Goal: Check status: Check status

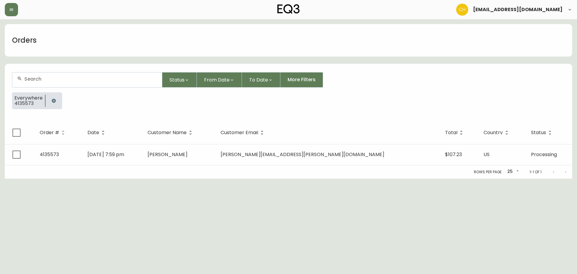
click at [53, 101] on icon "button" at bounding box center [54, 101] width 4 height 4
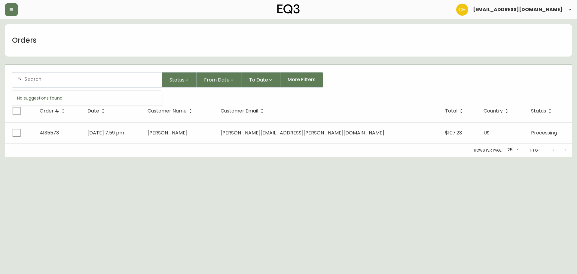
click at [55, 81] on input "text" at bounding box center [90, 79] width 133 height 6
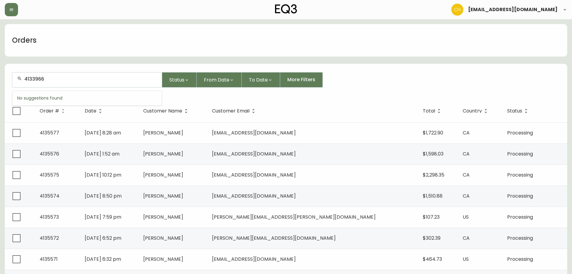
type input "4133966"
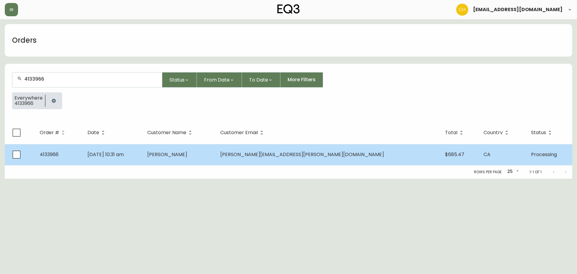
click at [187, 154] on span "[PERSON_NAME]" at bounding box center [167, 154] width 40 height 7
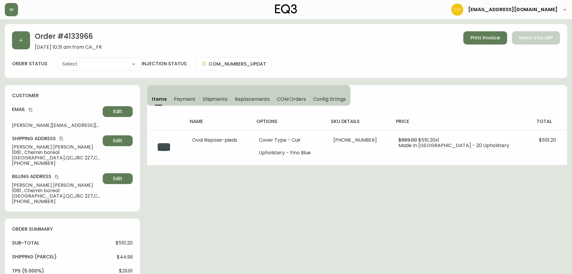
type input "Processing"
select select "PROCESSING"
click at [20, 41] on icon "button" at bounding box center [21, 40] width 5 height 5
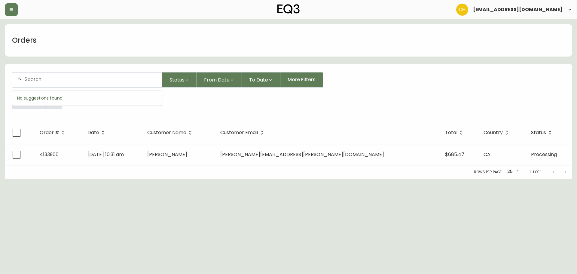
drag, startPoint x: 27, startPoint y: 80, endPoint x: 26, endPoint y: 69, distance: 10.6
click at [27, 76] on input "text" at bounding box center [90, 79] width 133 height 6
type input "1"
type input "4133927"
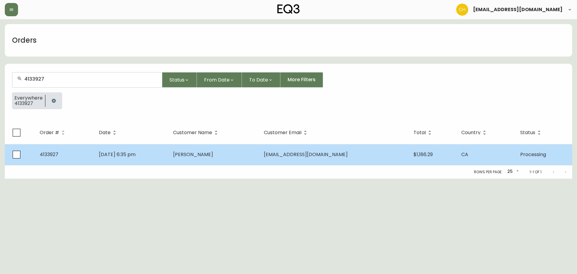
click at [168, 156] on td "[DATE] 6:35 pm" at bounding box center [131, 154] width 74 height 21
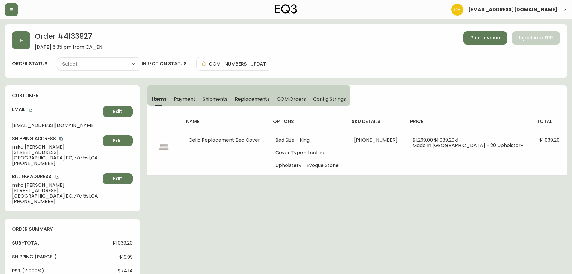
type input "Processing"
select select "PROCESSING"
click at [25, 42] on button "button" at bounding box center [21, 40] width 18 height 18
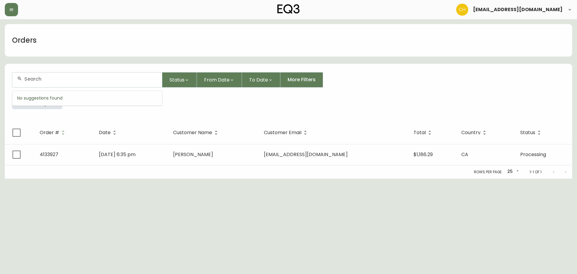
click at [35, 80] on input "text" at bounding box center [90, 79] width 133 height 6
type input "4134002"
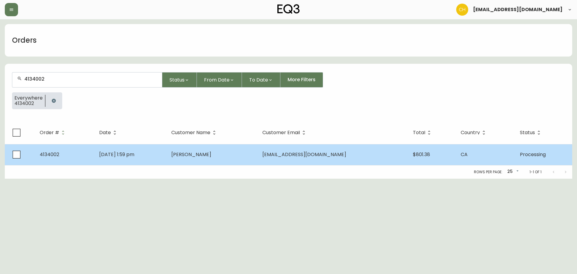
click at [166, 152] on td "[DATE] 1:59 pm" at bounding box center [130, 154] width 72 height 21
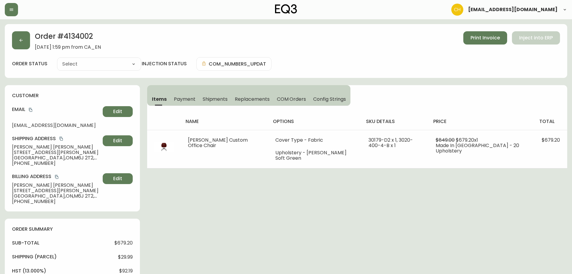
type input "Processing"
select select "PROCESSING"
click at [284, 97] on span "COM Orders" at bounding box center [291, 99] width 29 height 6
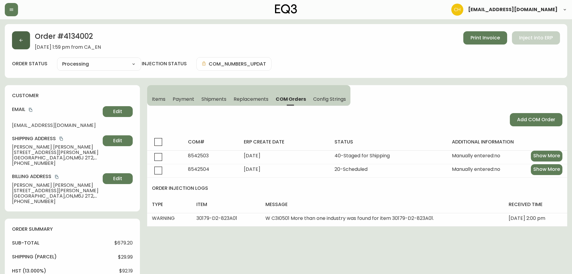
click at [27, 41] on button "button" at bounding box center [21, 40] width 18 height 18
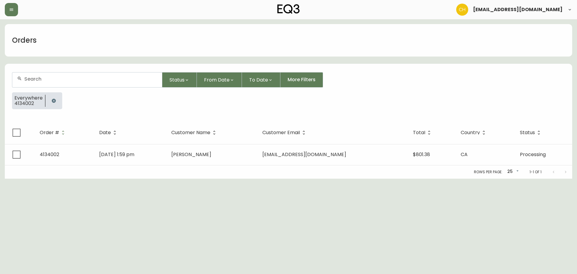
click at [31, 82] on div at bounding box center [87, 79] width 150 height 15
type input "4133928"
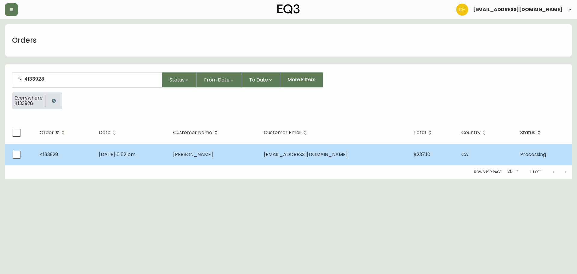
click at [168, 154] on td "[DATE] 6:52 pm" at bounding box center [131, 154] width 74 height 21
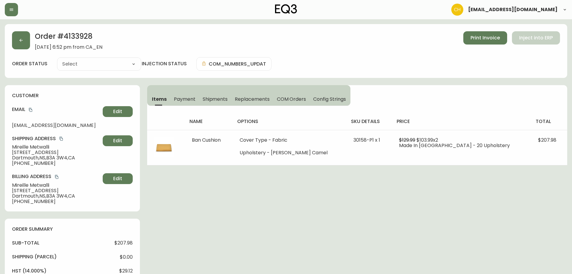
type input "Processing"
select select "PROCESSING"
click at [23, 43] on button "button" at bounding box center [21, 40] width 18 height 18
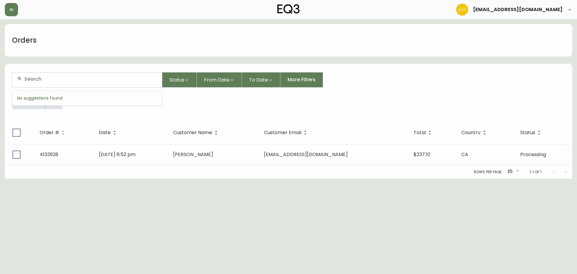
click at [34, 80] on input "text" at bounding box center [90, 79] width 133 height 6
type input "4134036"
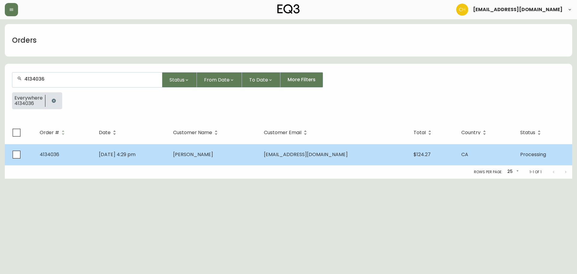
click at [152, 150] on td "[DATE] 4:29 pm" at bounding box center [131, 154] width 74 height 21
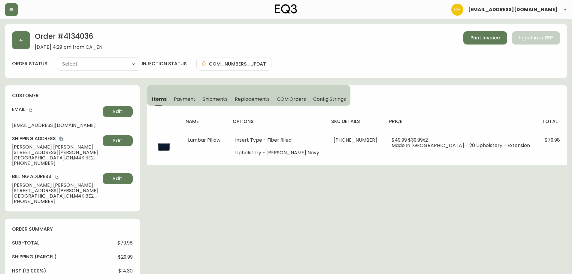
type input "Processing"
select select "PROCESSING"
click at [21, 39] on icon "button" at bounding box center [21, 40] width 5 height 5
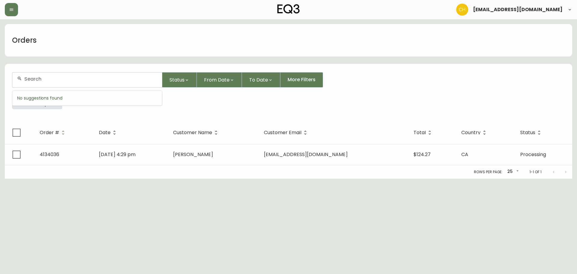
drag, startPoint x: 41, startPoint y: 77, endPoint x: 40, endPoint y: 71, distance: 6.1
click at [42, 78] on input "text" at bounding box center [90, 79] width 133 height 6
type input "4134130"
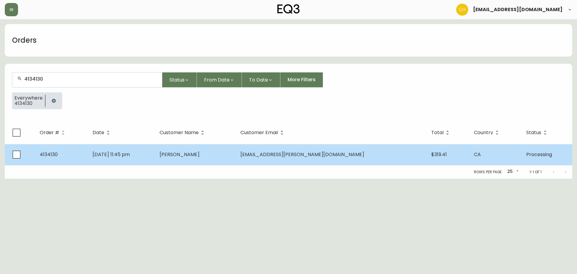
click at [153, 152] on td "[DATE] 11:45 pm" at bounding box center [121, 154] width 67 height 21
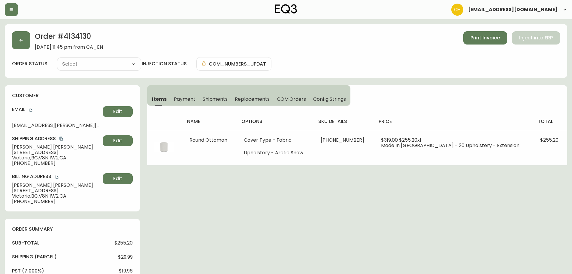
type input "Processing"
select select "PROCESSING"
click at [27, 42] on button "button" at bounding box center [21, 40] width 18 height 18
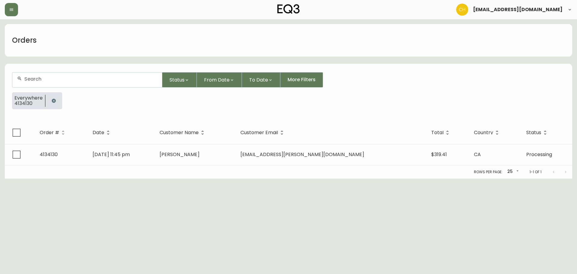
click at [36, 75] on div at bounding box center [87, 79] width 150 height 15
type input "4132461"
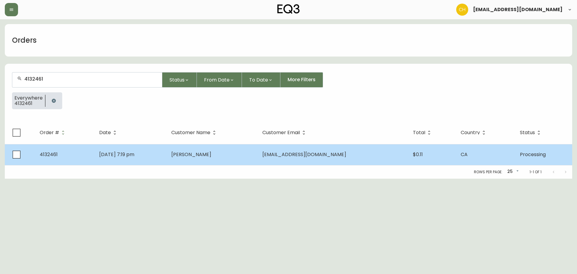
click at [166, 160] on td "[DATE] 7:19 pm" at bounding box center [130, 154] width 72 height 21
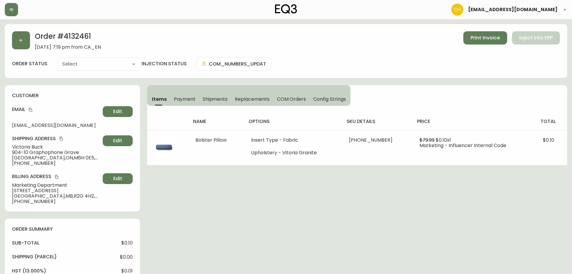
type input "Processing"
select select "PROCESSING"
